Goal: Task Accomplishment & Management: Use online tool/utility

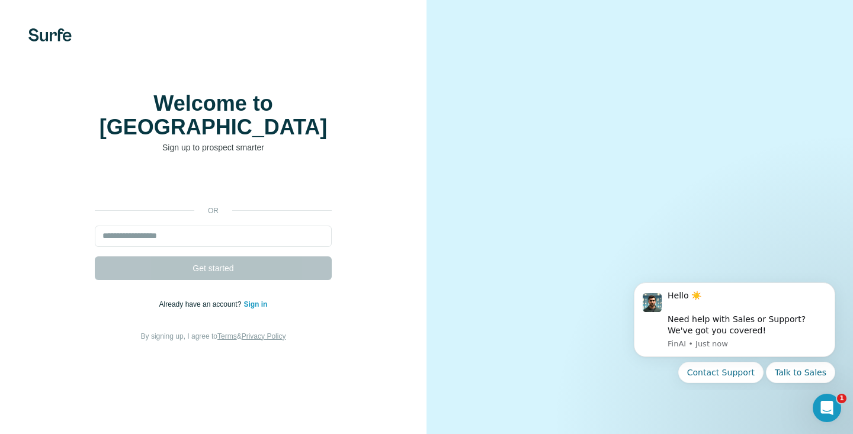
scroll to position [25, 0]
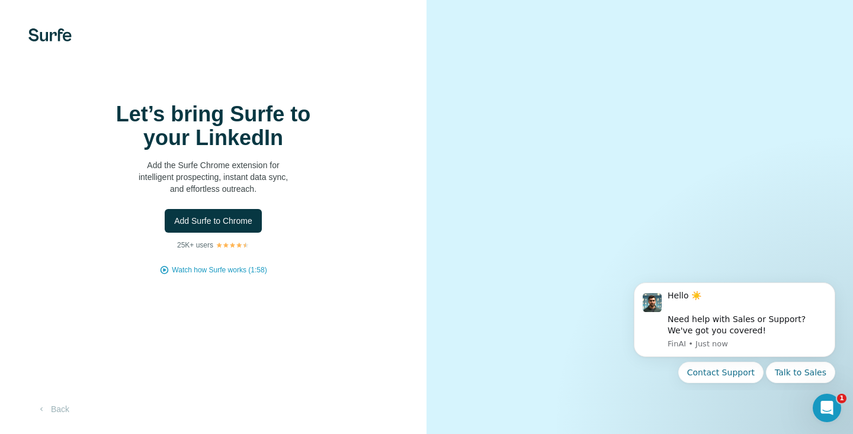
scroll to position [25, 0]
click at [204, 215] on span "Add Surfe to Chrome" at bounding box center [213, 221] width 78 height 12
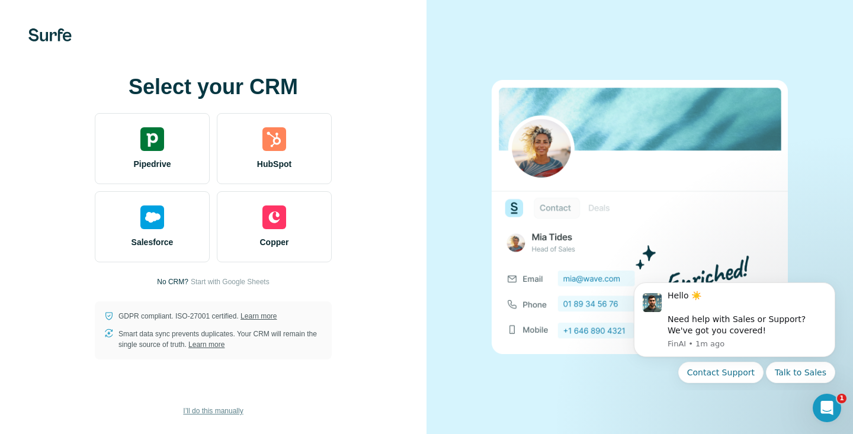
click at [223, 407] on span "I’ll do this manually" at bounding box center [213, 411] width 60 height 11
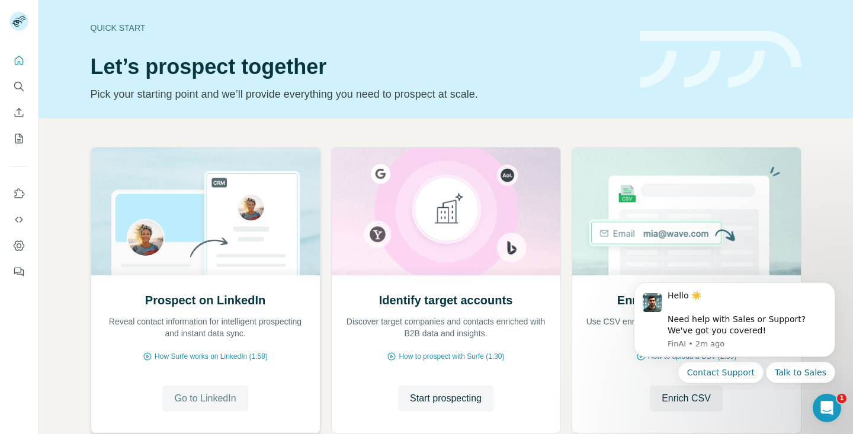
click at [228, 403] on span "Go to LinkedIn" at bounding box center [205, 398] width 62 height 14
click at [14, 58] on icon "Quick start" at bounding box center [19, 60] width 12 height 12
click at [22, 237] on button "Dashboard" at bounding box center [18, 245] width 19 height 21
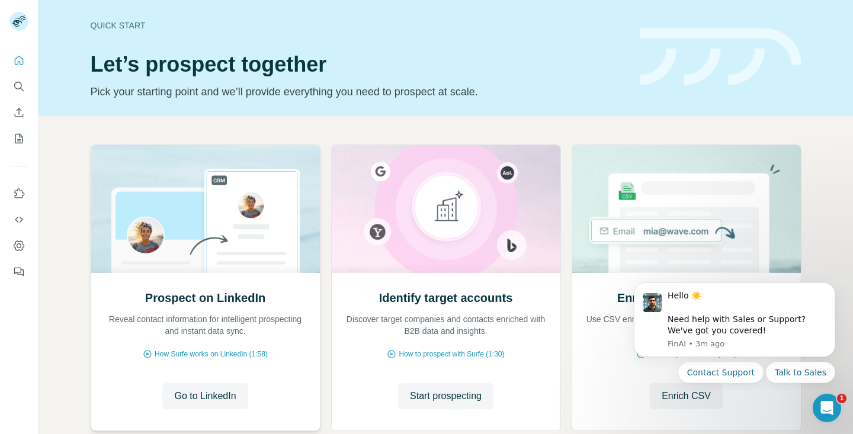
scroll to position [3, 0]
click at [17, 240] on icon "Dashboard" at bounding box center [19, 245] width 11 height 10
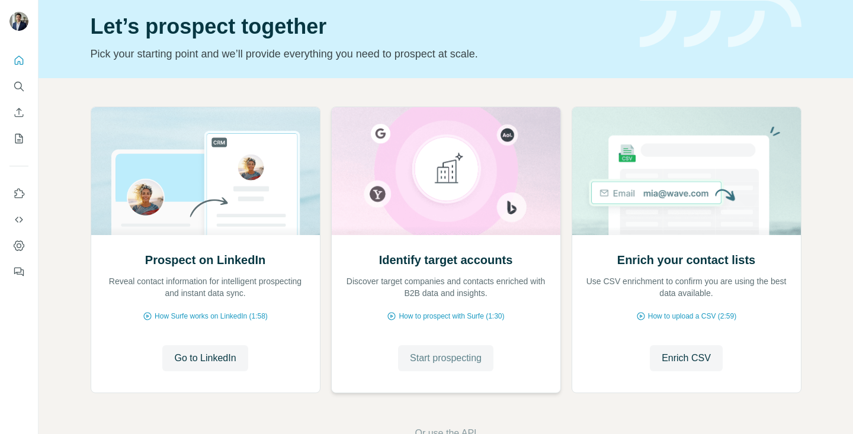
click at [454, 359] on span "Start prospecting" at bounding box center [446, 358] width 72 height 14
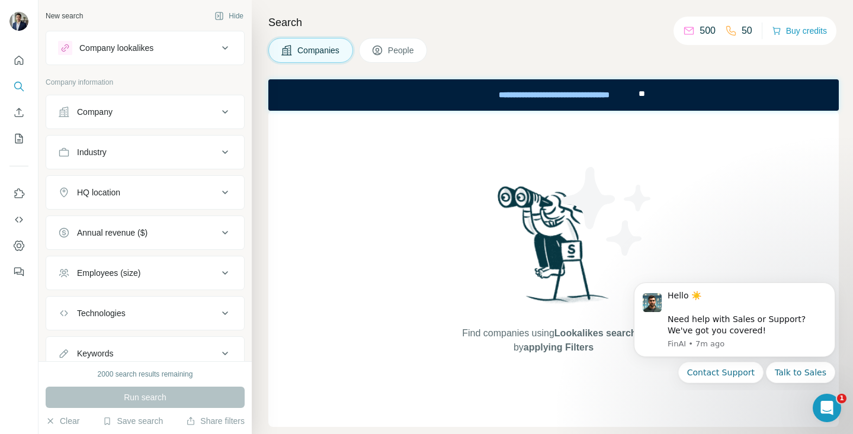
click at [172, 106] on div "Company" at bounding box center [138, 112] width 160 height 12
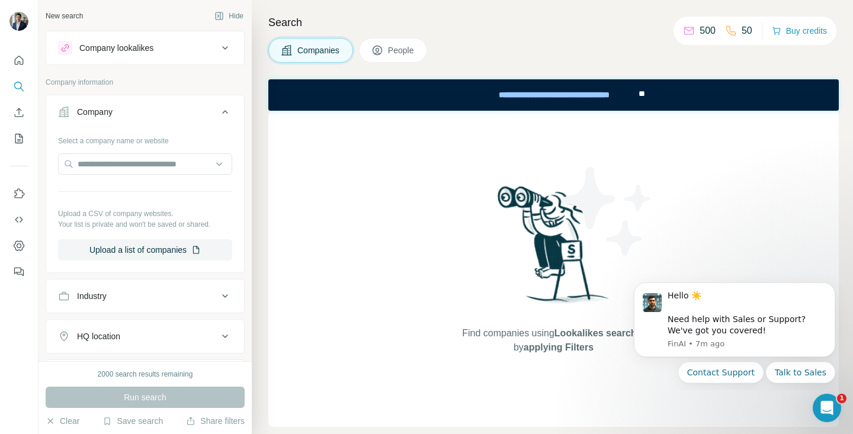
click at [172, 106] on div "Company" at bounding box center [138, 112] width 160 height 12
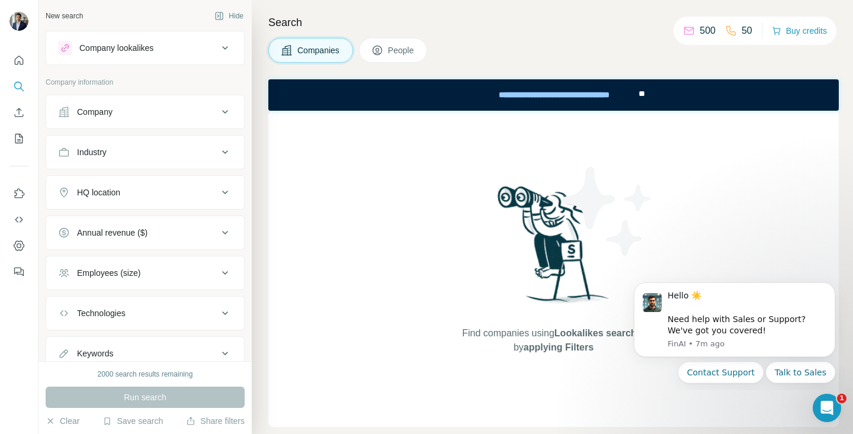
click at [394, 38] on button "People" at bounding box center [393, 50] width 69 height 25
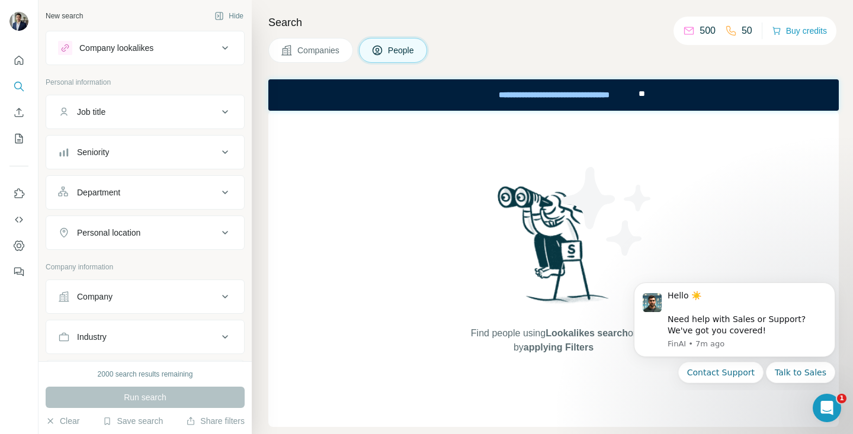
click at [176, 230] on div "Personal location" at bounding box center [138, 233] width 160 height 12
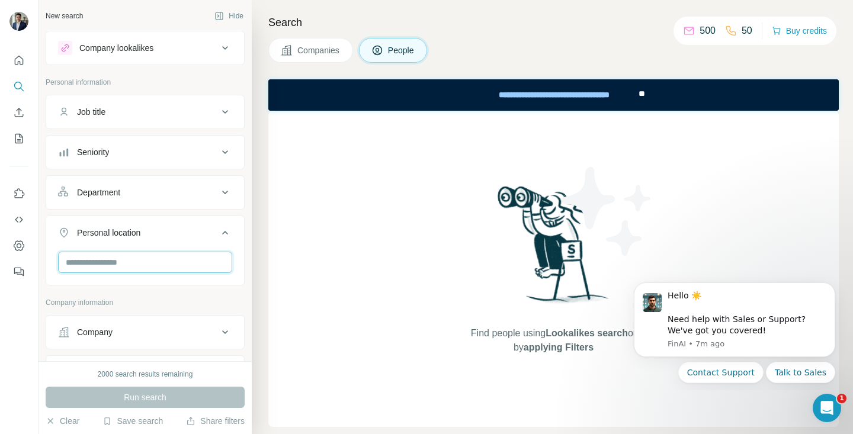
click at [152, 260] on input "text" at bounding box center [145, 262] width 174 height 21
type input "*"
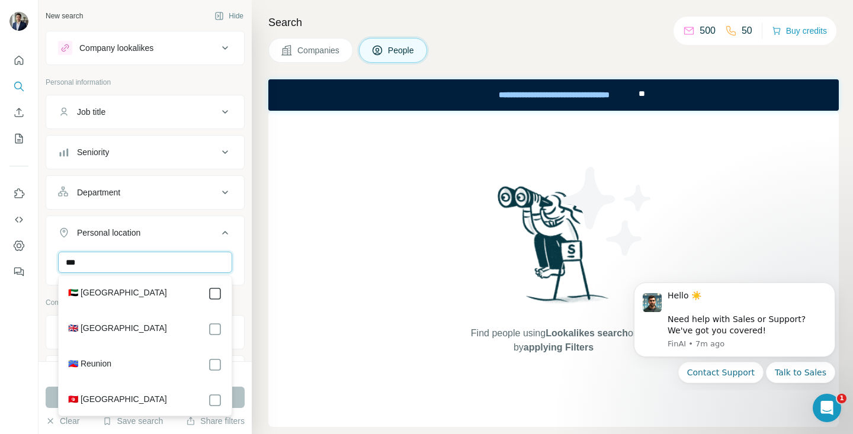
type input "***"
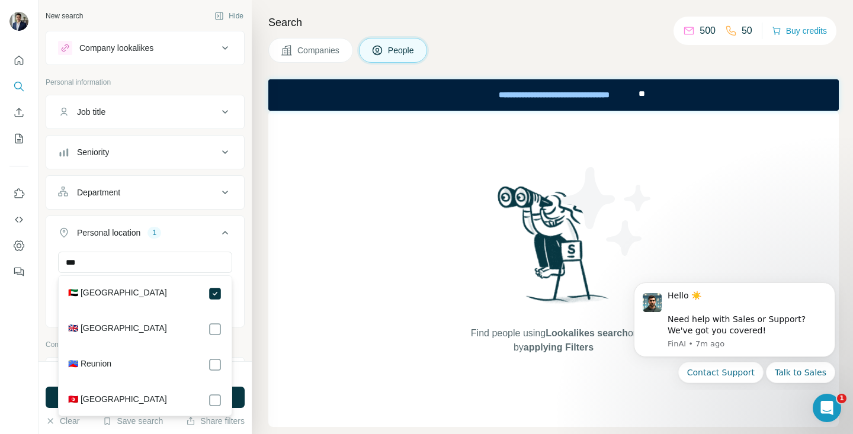
click at [239, 353] on div "Company information" at bounding box center [145, 348] width 199 height 18
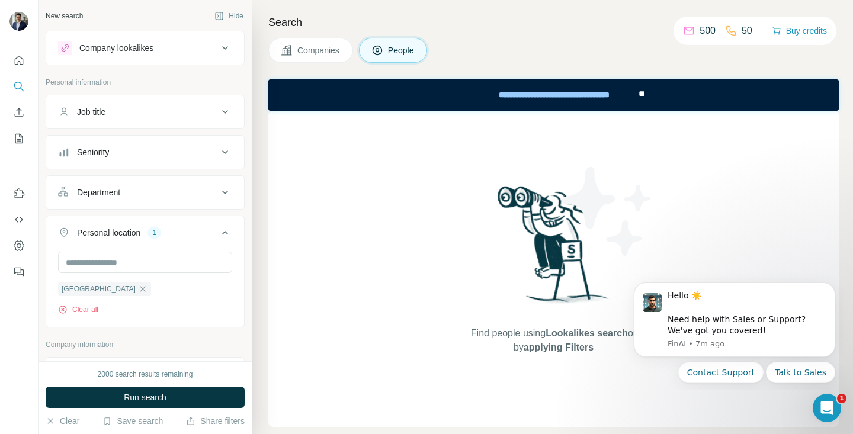
click at [208, 110] on div "Job title" at bounding box center [138, 112] width 160 height 12
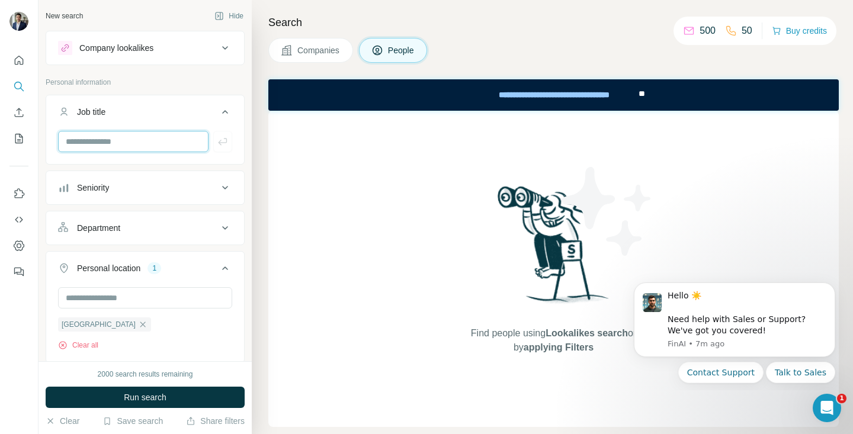
click at [137, 141] on input "text" at bounding box center [133, 141] width 150 height 21
type input "**"
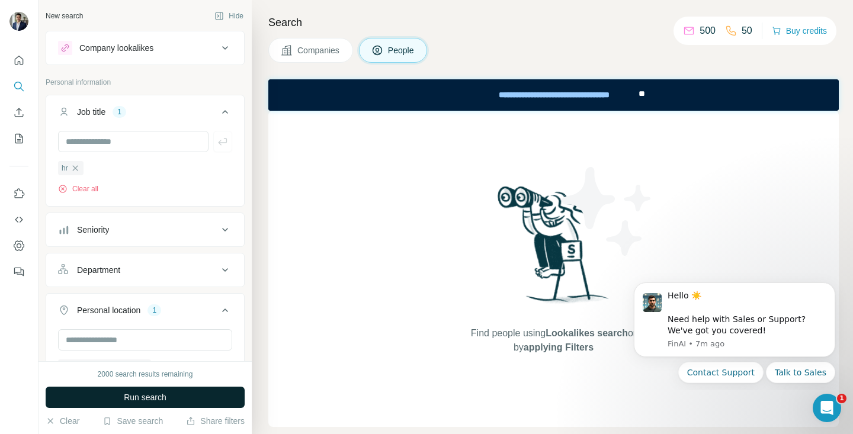
click at [164, 392] on span "Run search" at bounding box center [145, 397] width 43 height 12
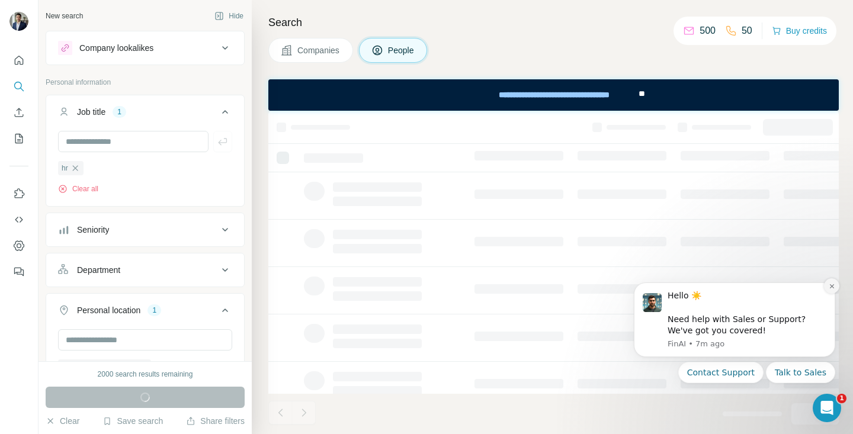
click at [831, 287] on icon "Dismiss notification" at bounding box center [831, 286] width 7 height 7
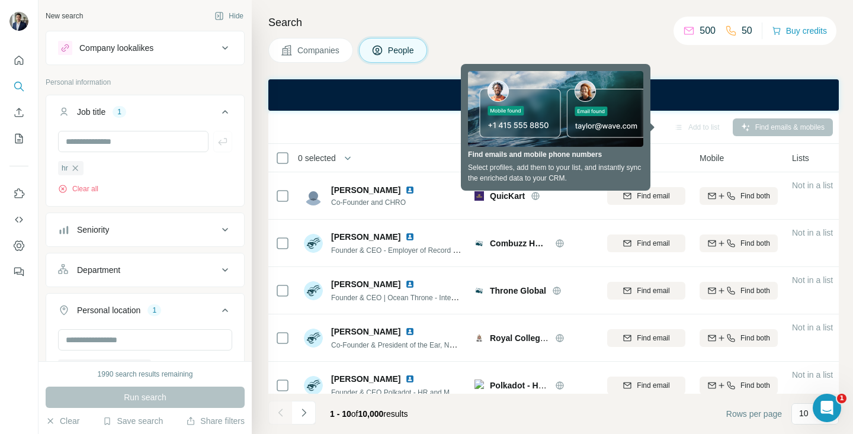
click at [391, 114] on div "Add to list Find emails & mobiles" at bounding box center [553, 127] width 570 height 33
click at [400, 103] on div "**********" at bounding box center [553, 94] width 570 height 31
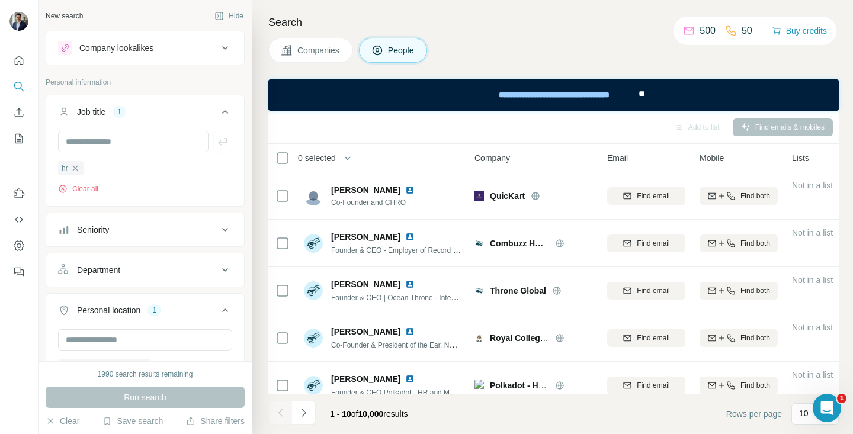
click at [172, 229] on div "Seniority" at bounding box center [138, 230] width 160 height 12
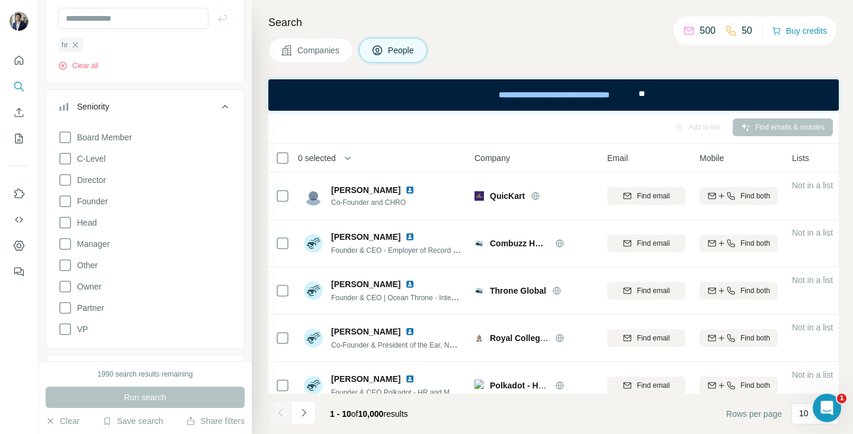
scroll to position [128, 0]
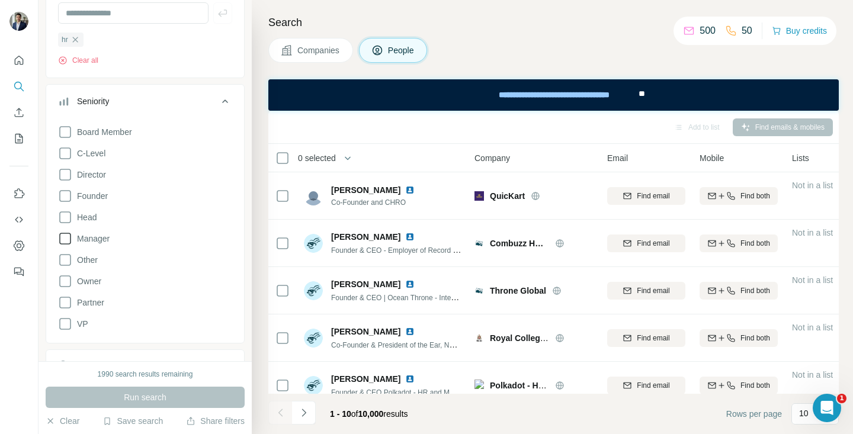
drag, startPoint x: 64, startPoint y: 233, endPoint x: 64, endPoint y: 242, distance: 8.3
click at [64, 233] on icon at bounding box center [65, 239] width 12 height 12
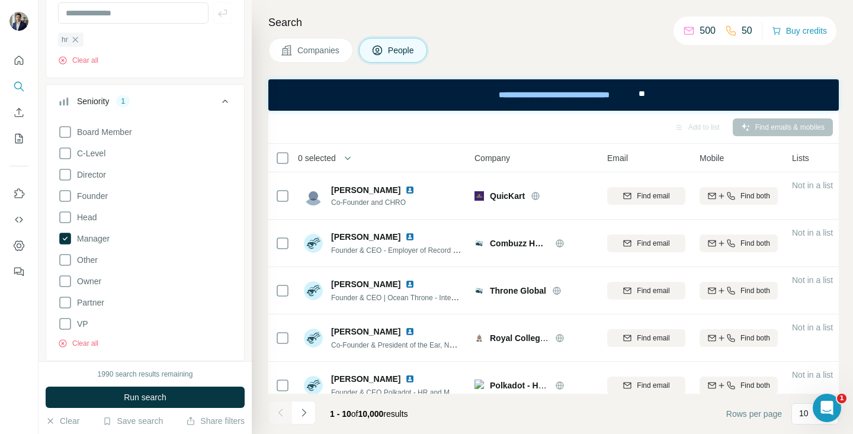
click at [66, 278] on icon at bounding box center [65, 281] width 14 height 14
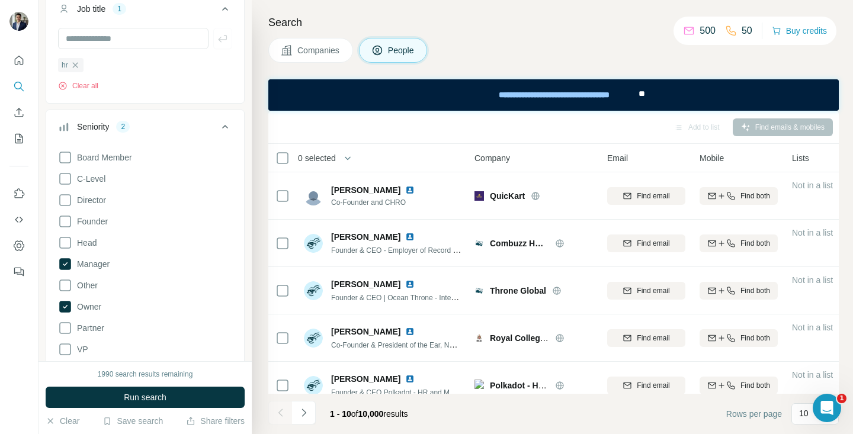
scroll to position [92, 0]
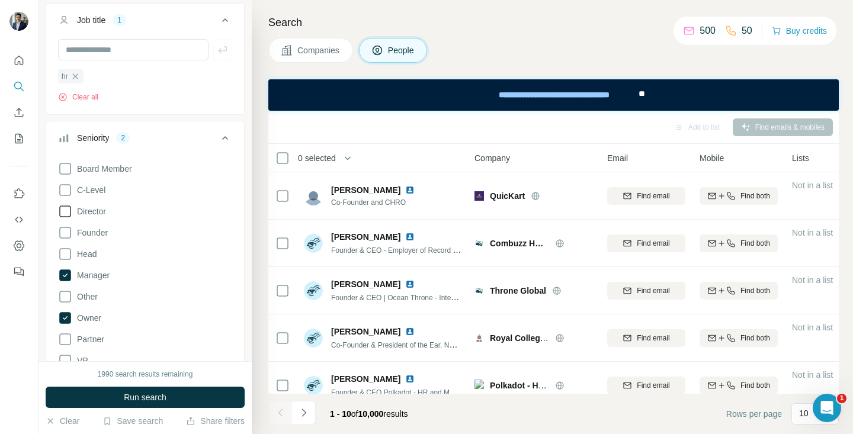
click at [67, 208] on icon at bounding box center [65, 211] width 14 height 14
click at [217, 134] on div "Seniority 3" at bounding box center [138, 138] width 160 height 12
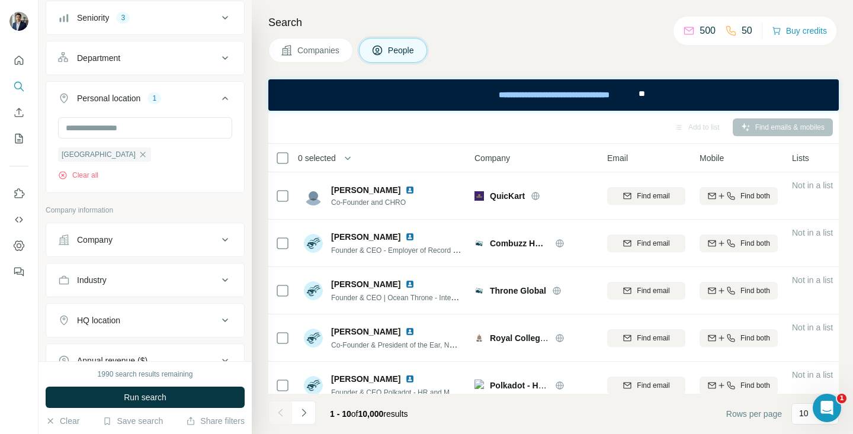
scroll to position [214, 0]
